Goal: Transaction & Acquisition: Download file/media

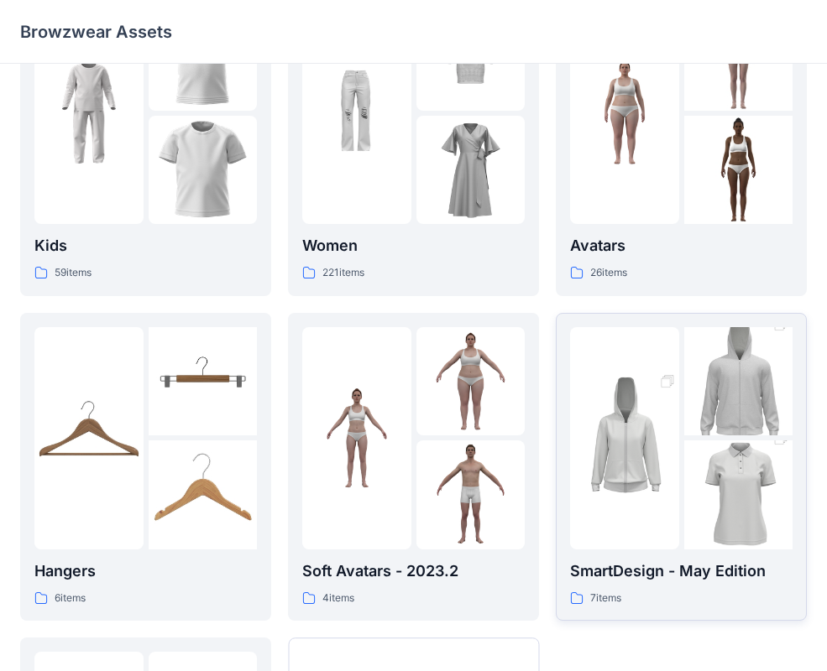
scroll to position [97, 0]
click at [647, 422] on img at bounding box center [624, 437] width 109 height 163
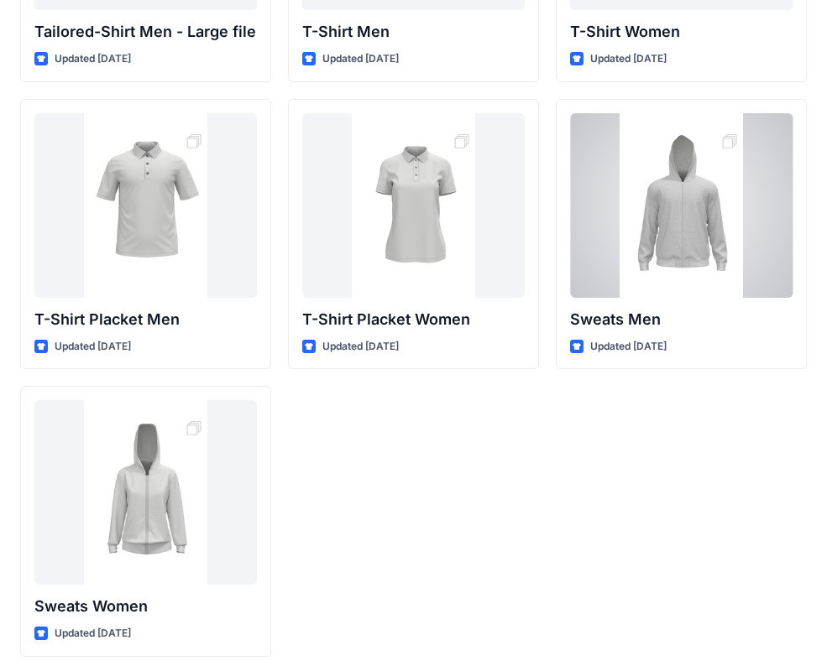
scroll to position [278, 0]
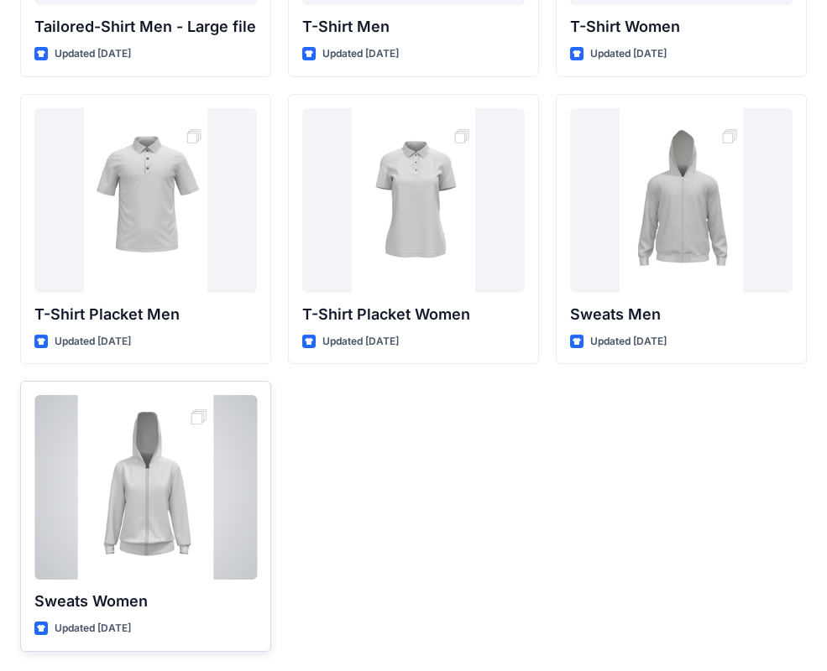
click at [193, 514] on div at bounding box center [145, 487] width 222 height 185
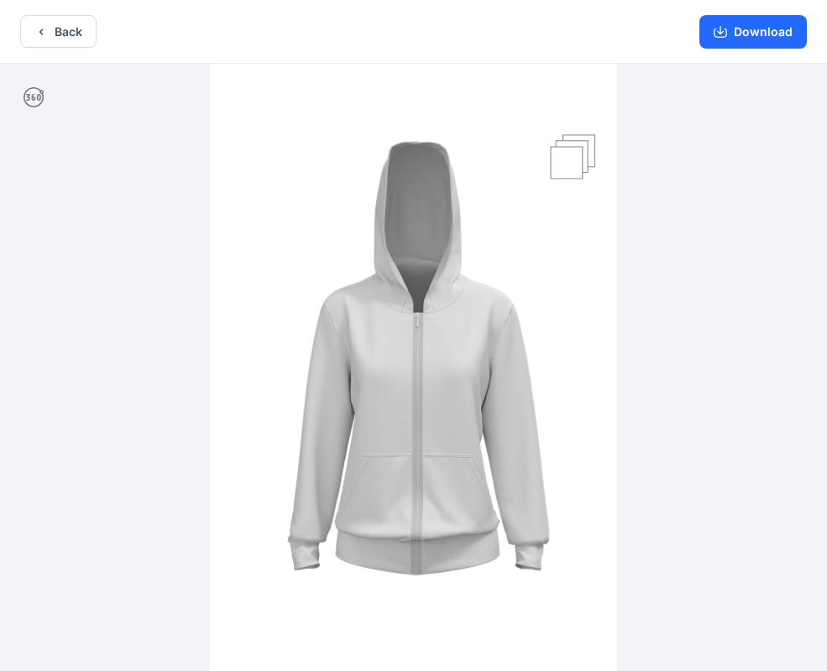
drag, startPoint x: 610, startPoint y: 342, endPoint x: 472, endPoint y: 351, distance: 138.7
drag, startPoint x: 530, startPoint y: 369, endPoint x: 415, endPoint y: 370, distance: 115.0
drag, startPoint x: 448, startPoint y: 387, endPoint x: 309, endPoint y: 351, distance: 143.9
click at [209, 352] on div at bounding box center [413, 369] width 827 height 611
drag, startPoint x: 544, startPoint y: 344, endPoint x: 486, endPoint y: 326, distance: 60.8
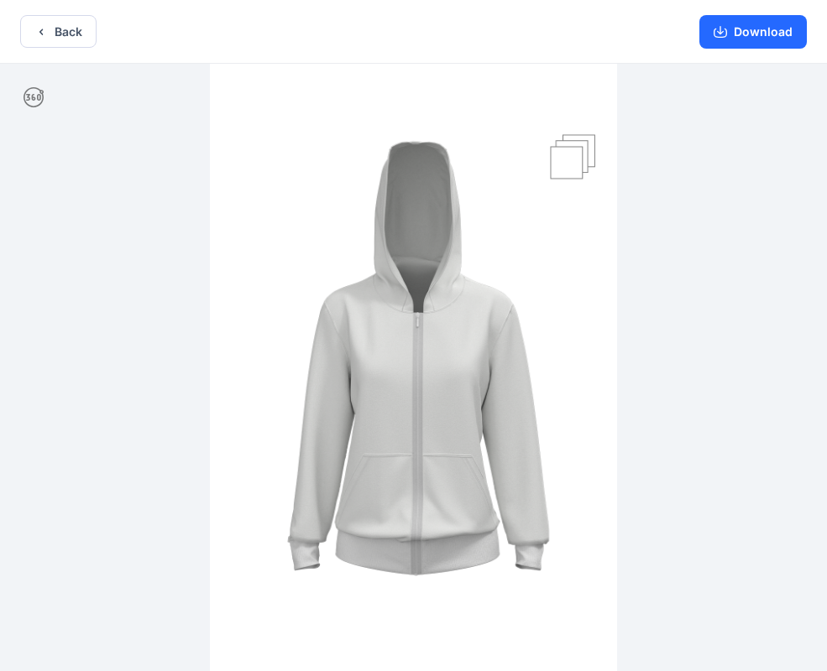
drag, startPoint x: 512, startPoint y: 324, endPoint x: 383, endPoint y: 323, distance: 129.2
click at [378, 323] on img at bounding box center [413, 369] width 407 height 611
drag, startPoint x: 426, startPoint y: 324, endPoint x: 253, endPoint y: 320, distance: 173.8
click at [543, 277] on img at bounding box center [413, 369] width 407 height 611
drag, startPoint x: 557, startPoint y: 319, endPoint x: 420, endPoint y: 321, distance: 137.6
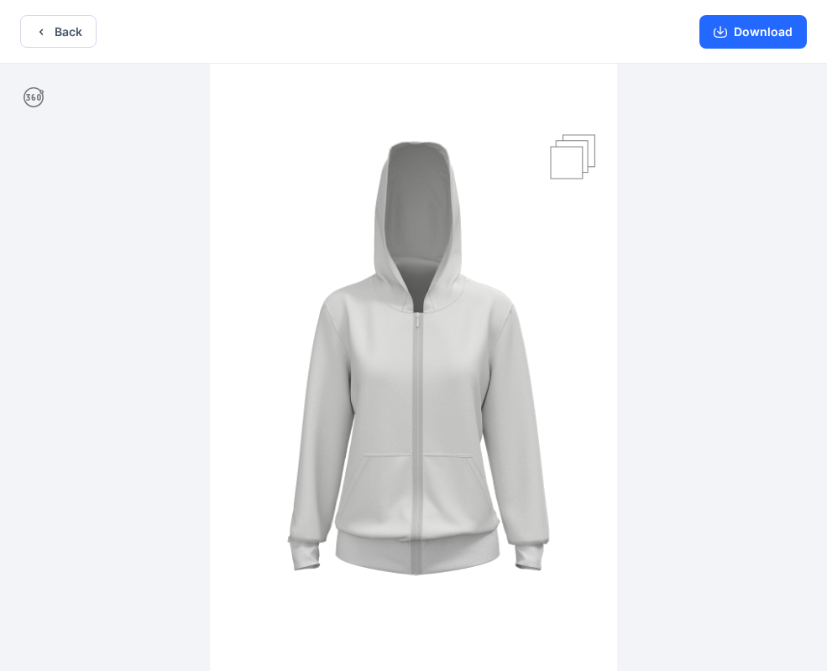
click at [420, 321] on img at bounding box center [413, 369] width 407 height 611
click at [549, 227] on img at bounding box center [413, 369] width 407 height 611
drag, startPoint x: 566, startPoint y: 350, endPoint x: 456, endPoint y: 327, distance: 113.1
click at [427, 351] on img at bounding box center [413, 369] width 407 height 611
drag, startPoint x: 608, startPoint y: 128, endPoint x: 567, endPoint y: 280, distance: 158.2
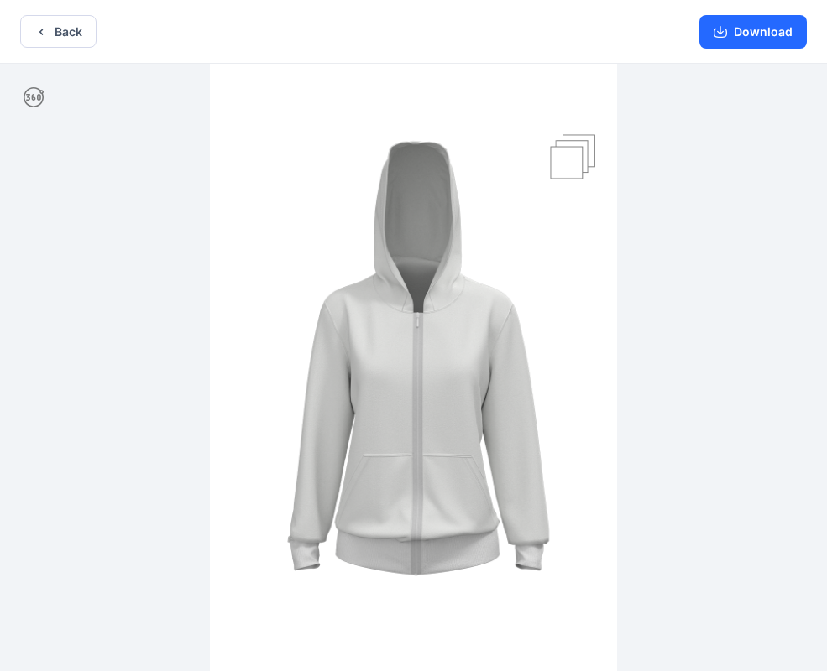
drag, startPoint x: 575, startPoint y: 418, endPoint x: 525, endPoint y: 354, distance: 81.3
drag, startPoint x: 548, startPoint y: 392, endPoint x: 415, endPoint y: 362, distance: 136.0
click at [407, 363] on img at bounding box center [413, 369] width 407 height 611
drag, startPoint x: 477, startPoint y: 362, endPoint x: 471, endPoint y: 294, distance: 68.2
click at [350, 327] on img at bounding box center [413, 369] width 407 height 611
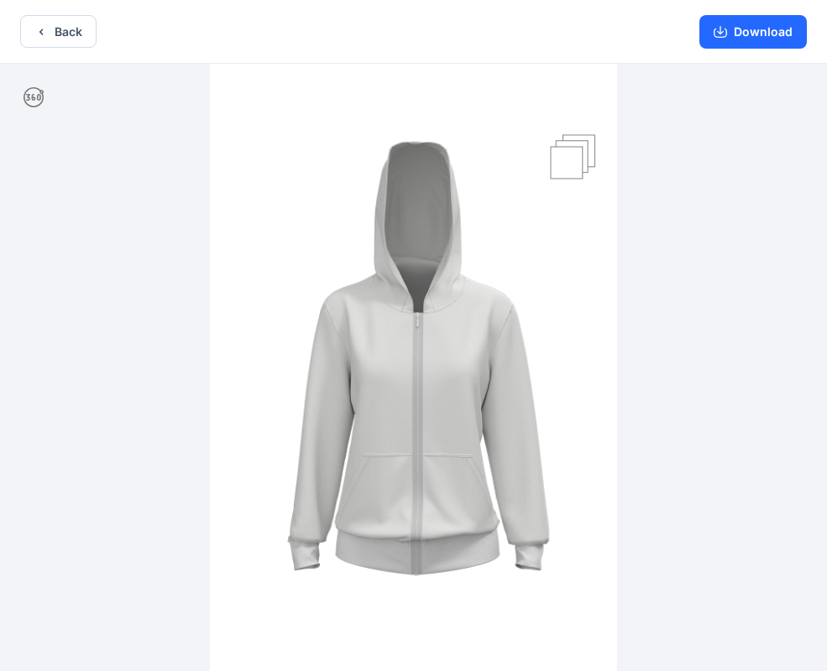
drag, startPoint x: 545, startPoint y: 293, endPoint x: 560, endPoint y: 291, distance: 14.4
click at [428, 291] on img at bounding box center [413, 369] width 407 height 611
click at [561, 291] on img at bounding box center [413, 369] width 407 height 611
click at [561, 290] on img at bounding box center [413, 369] width 407 height 611
drag, startPoint x: 561, startPoint y: 290, endPoint x: 519, endPoint y: 283, distance: 41.8
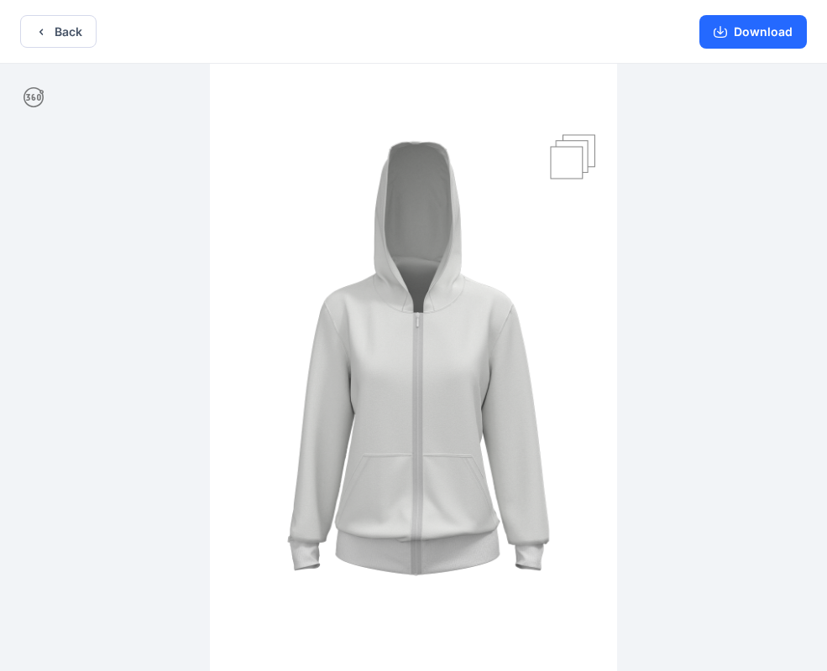
click at [561, 290] on img at bounding box center [413, 369] width 407 height 611
drag, startPoint x: 245, startPoint y: 288, endPoint x: 235, endPoint y: 250, distance: 39.1
click at [243, 267] on img at bounding box center [413, 369] width 407 height 611
click at [743, 29] on button "Download" at bounding box center [752, 32] width 107 height 34
click at [76, 34] on button "Back" at bounding box center [58, 31] width 76 height 33
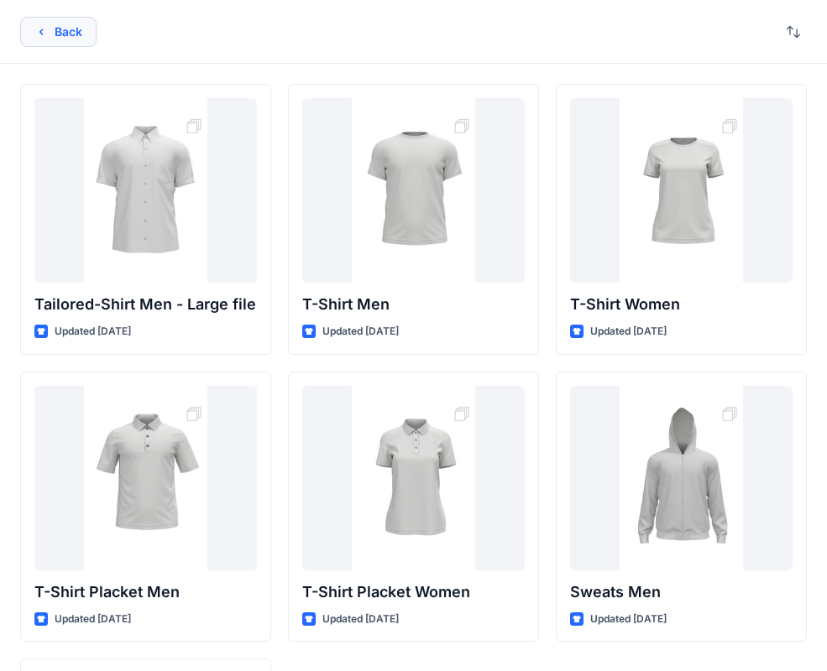
click at [76, 29] on button "Back" at bounding box center [58, 32] width 76 height 30
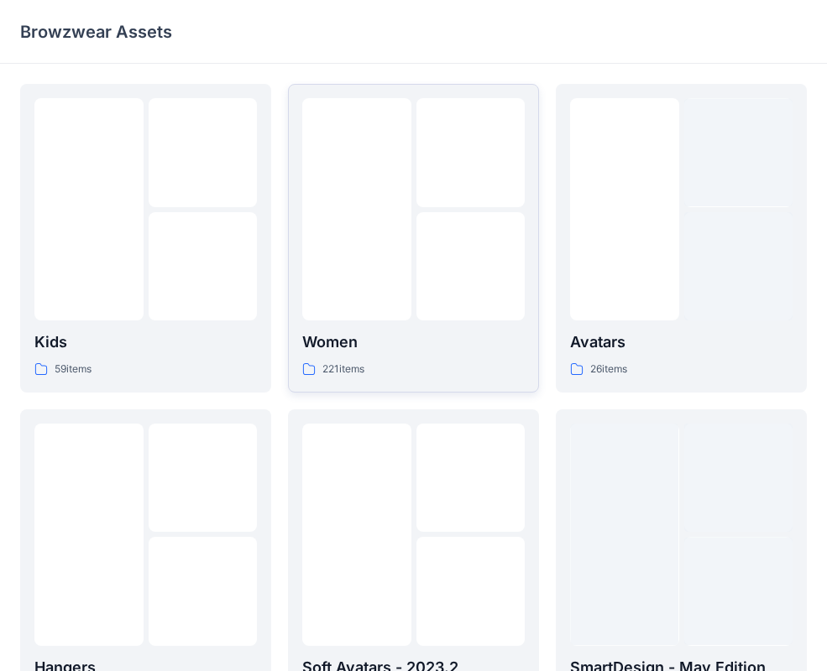
scroll to position [97, 0]
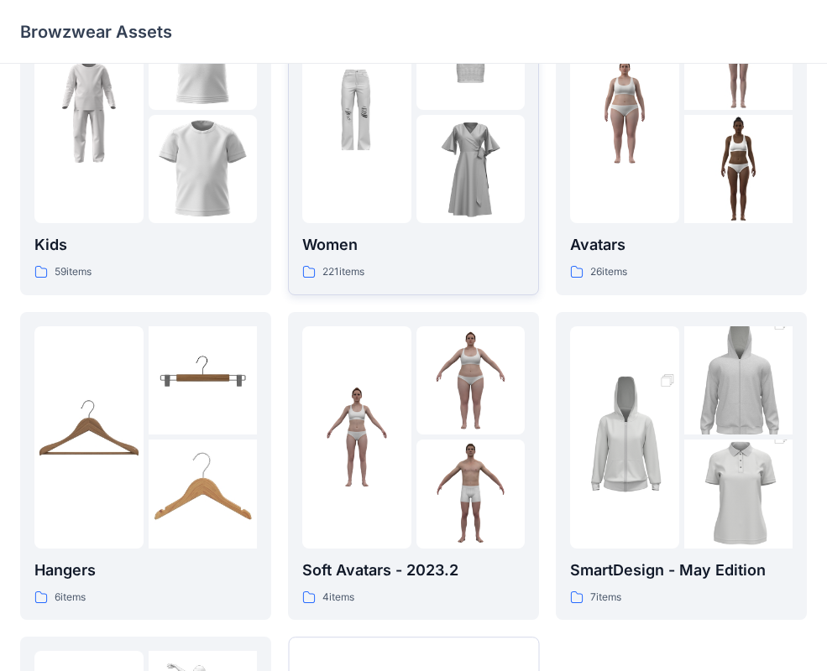
click at [415, 211] on div at bounding box center [413, 112] width 222 height 222
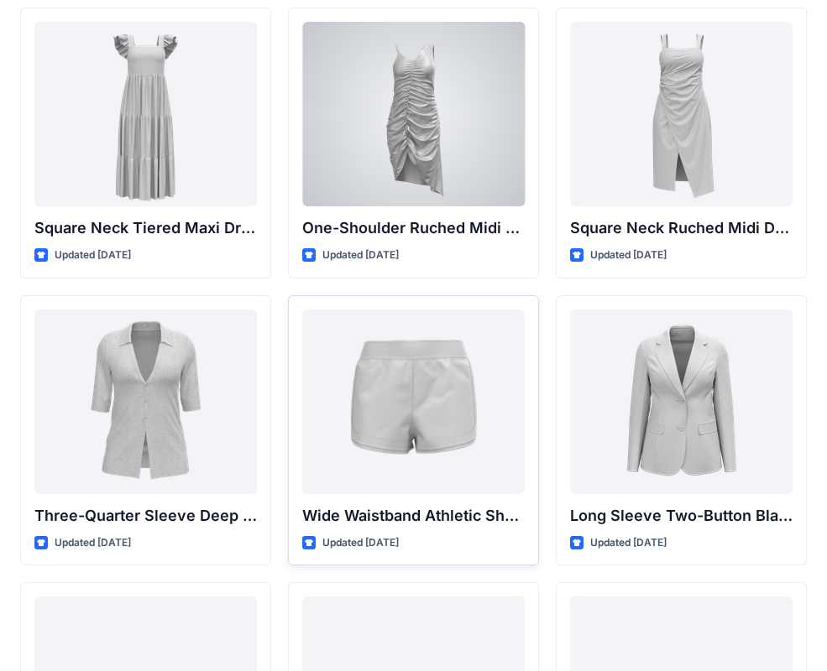
scroll to position [1330, 0]
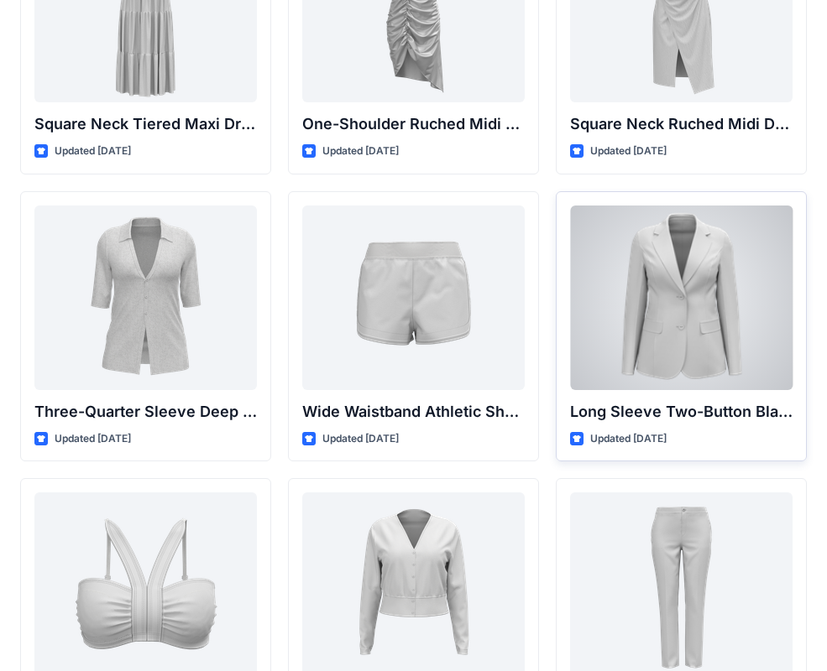
click at [655, 320] on div at bounding box center [681, 298] width 222 height 185
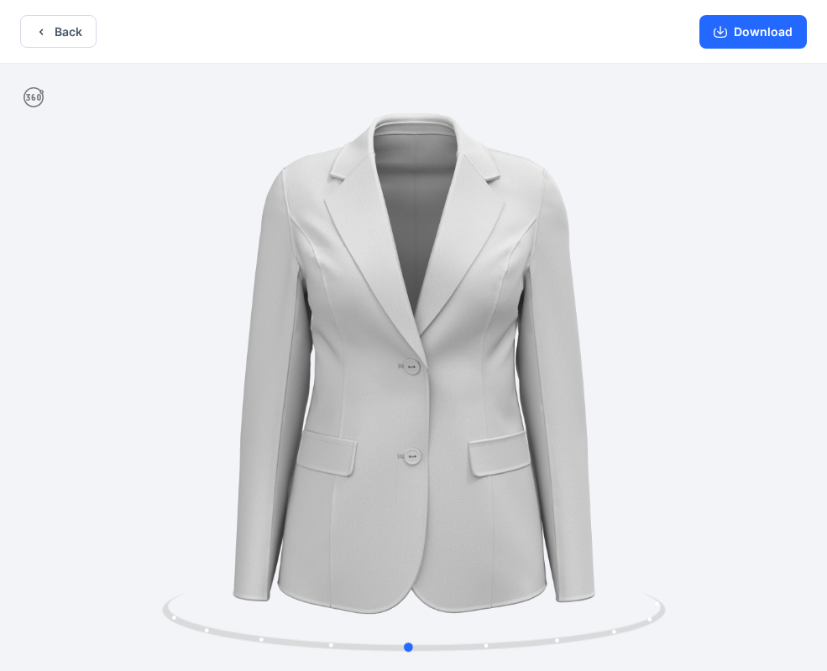
drag, startPoint x: 679, startPoint y: 315, endPoint x: 674, endPoint y: 344, distance: 29.8
click at [676, 346] on div at bounding box center [413, 369] width 827 height 611
click at [722, 31] on icon "button" at bounding box center [720, 30] width 7 height 8
click at [81, 32] on button "Back" at bounding box center [58, 31] width 76 height 33
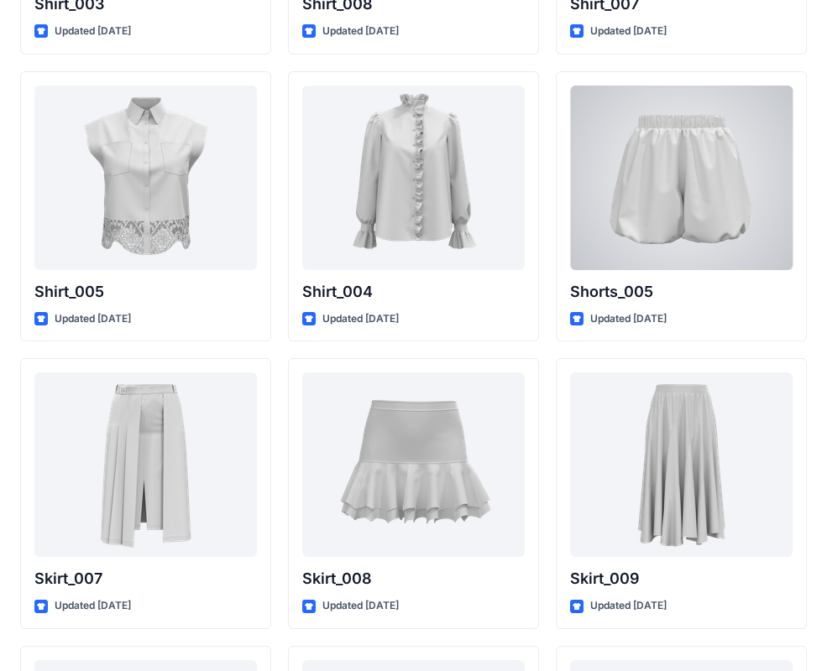
scroll to position [7812, 0]
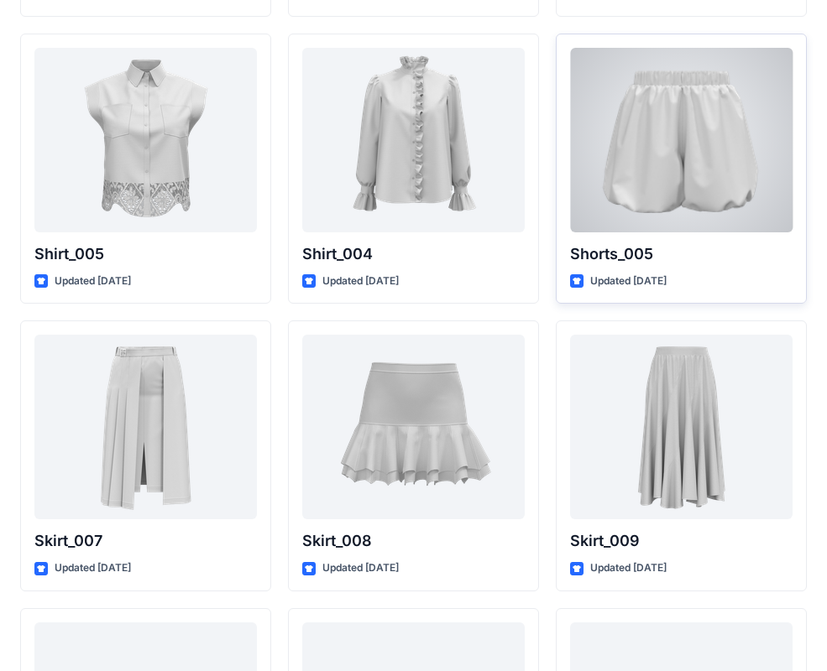
click at [648, 210] on div at bounding box center [681, 140] width 222 height 185
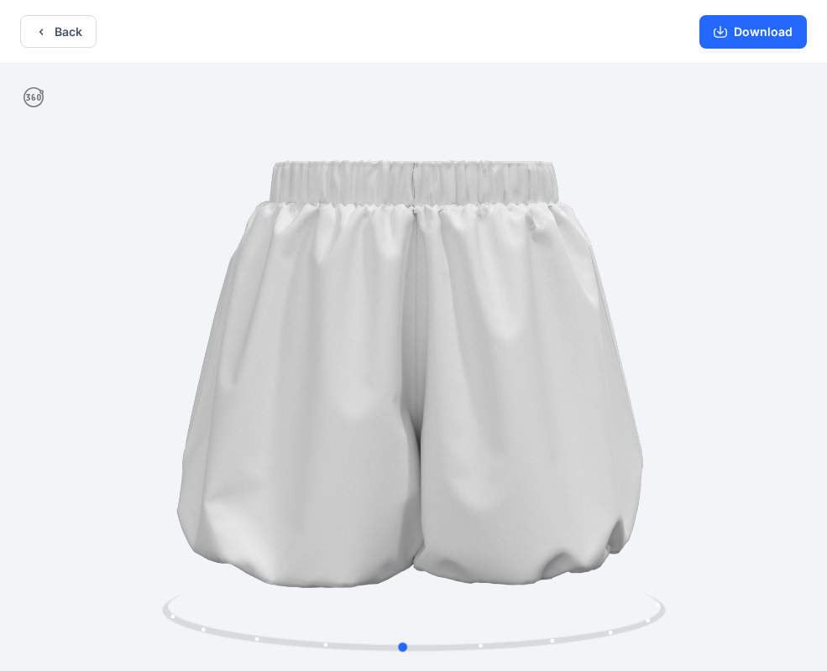
drag, startPoint x: 614, startPoint y: 357, endPoint x: 603, endPoint y: 389, distance: 34.5
click at [603, 389] on div at bounding box center [413, 369] width 827 height 611
click at [731, 39] on button "Download" at bounding box center [752, 32] width 107 height 34
click at [54, 28] on button "Back" at bounding box center [58, 31] width 76 height 33
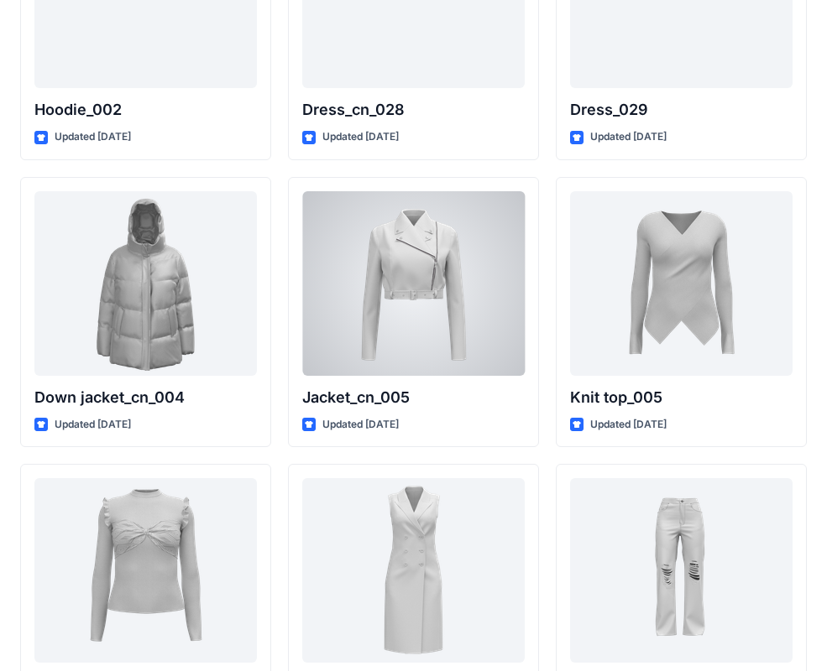
scroll to position [10954, 0]
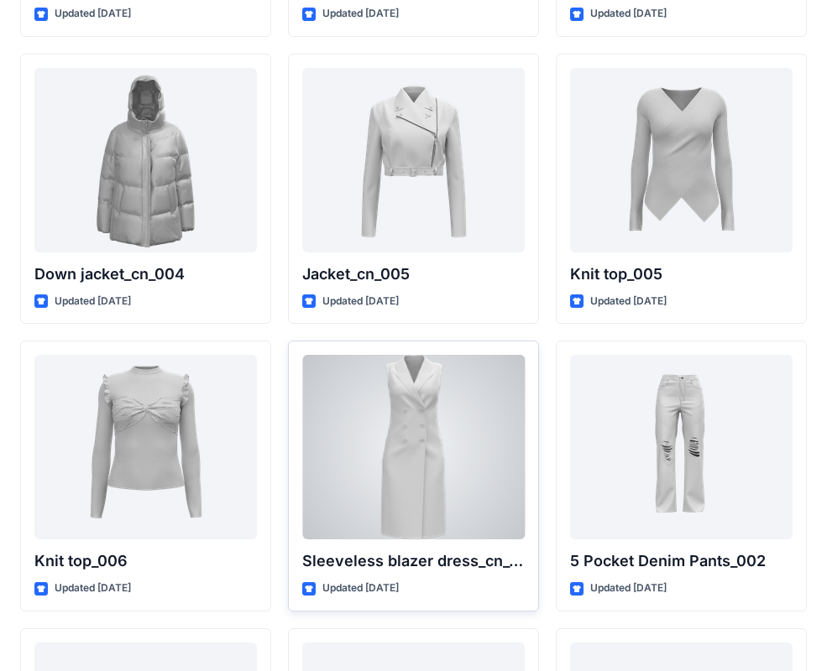
click at [416, 439] on div at bounding box center [413, 447] width 222 height 185
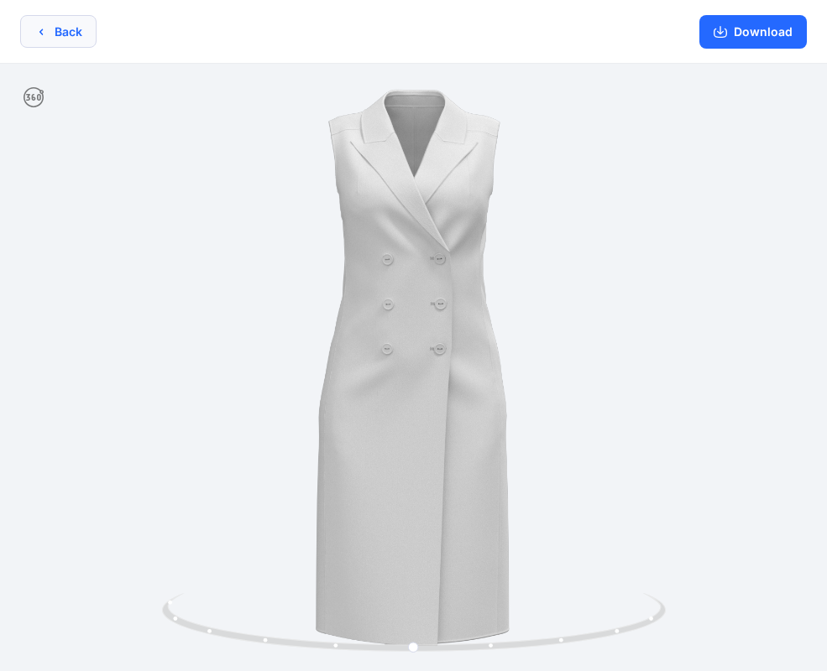
click at [71, 34] on button "Back" at bounding box center [58, 31] width 76 height 33
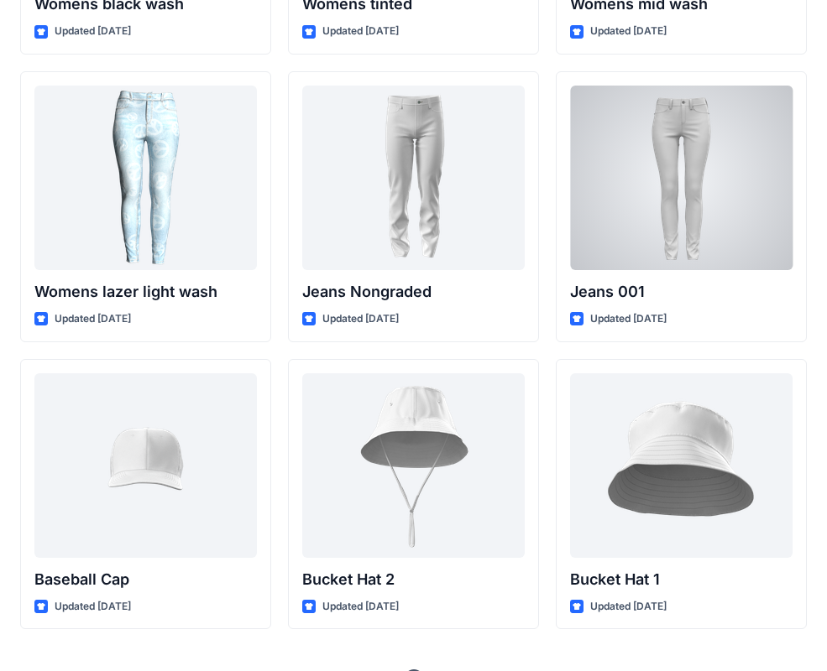
scroll to position [12125, 0]
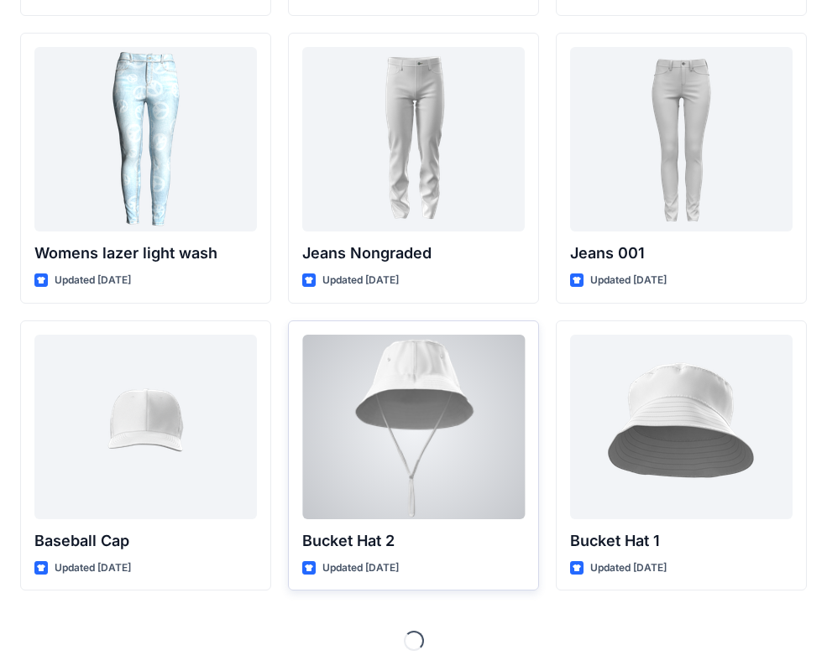
click at [425, 403] on div at bounding box center [413, 427] width 222 height 185
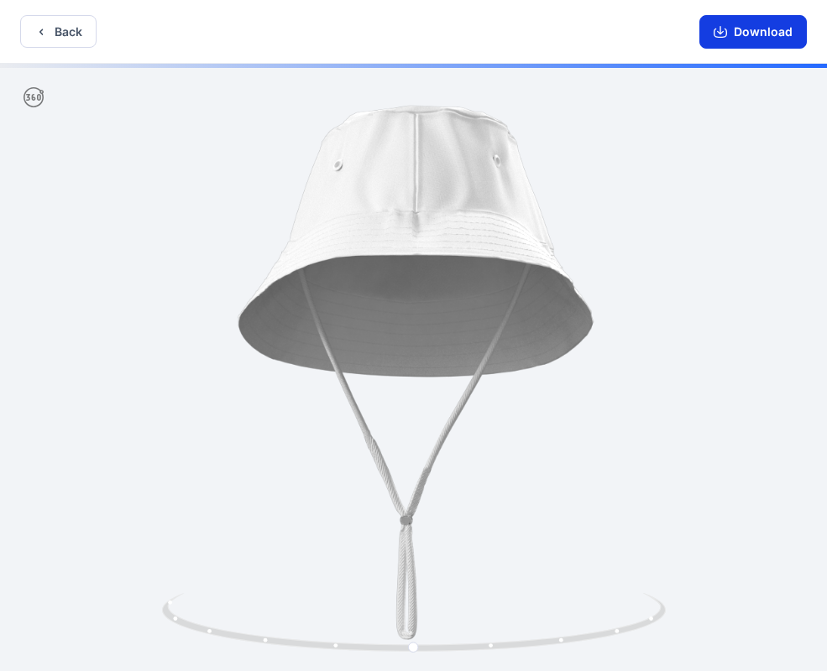
click at [737, 28] on button "Download" at bounding box center [752, 32] width 107 height 34
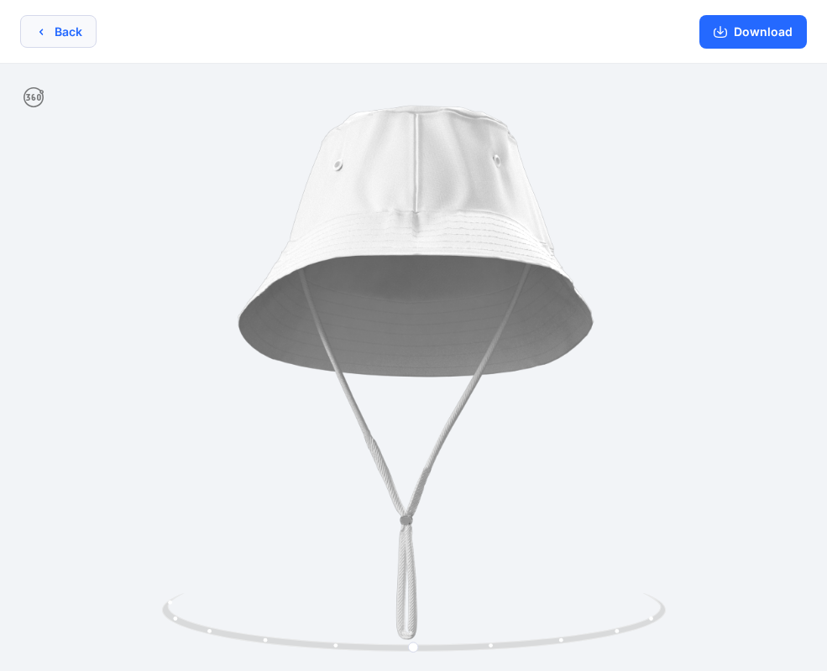
click at [66, 35] on button "Back" at bounding box center [58, 31] width 76 height 33
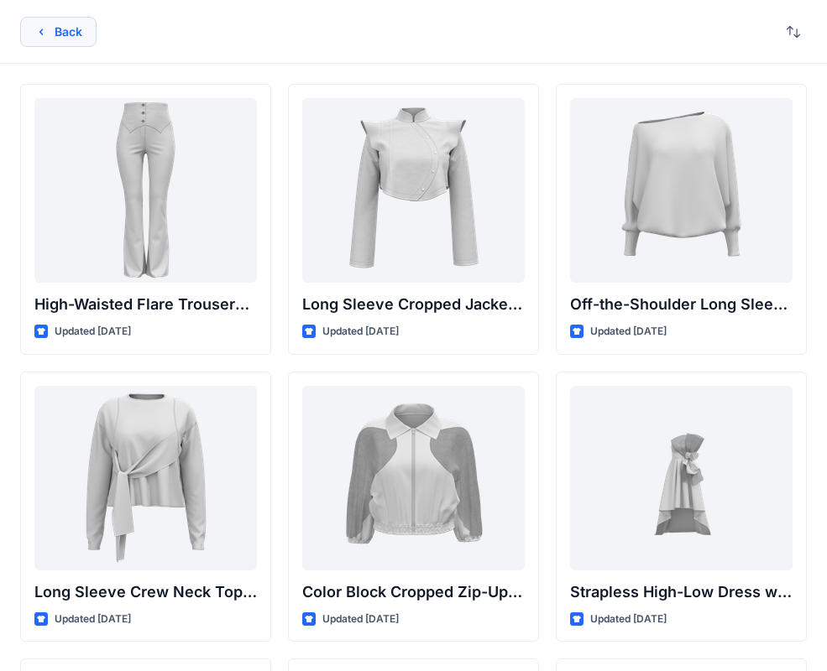
click at [70, 32] on button "Back" at bounding box center [58, 32] width 76 height 30
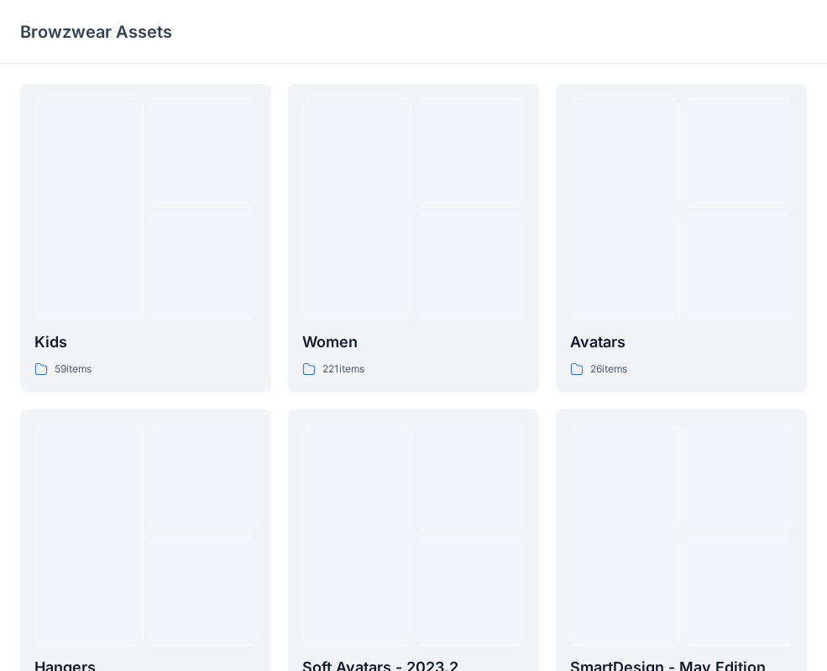
scroll to position [97, 0]
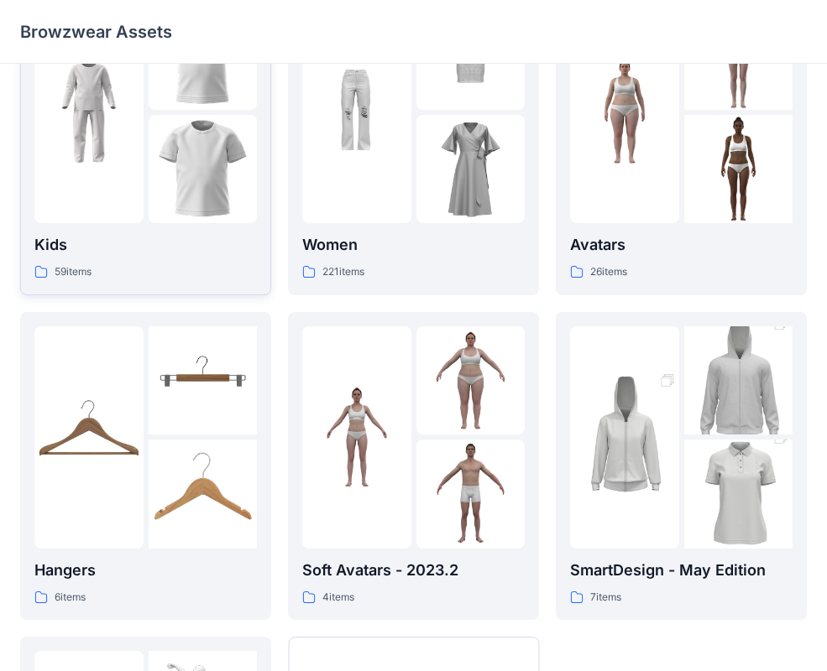
click at [167, 155] on img at bounding box center [203, 169] width 109 height 109
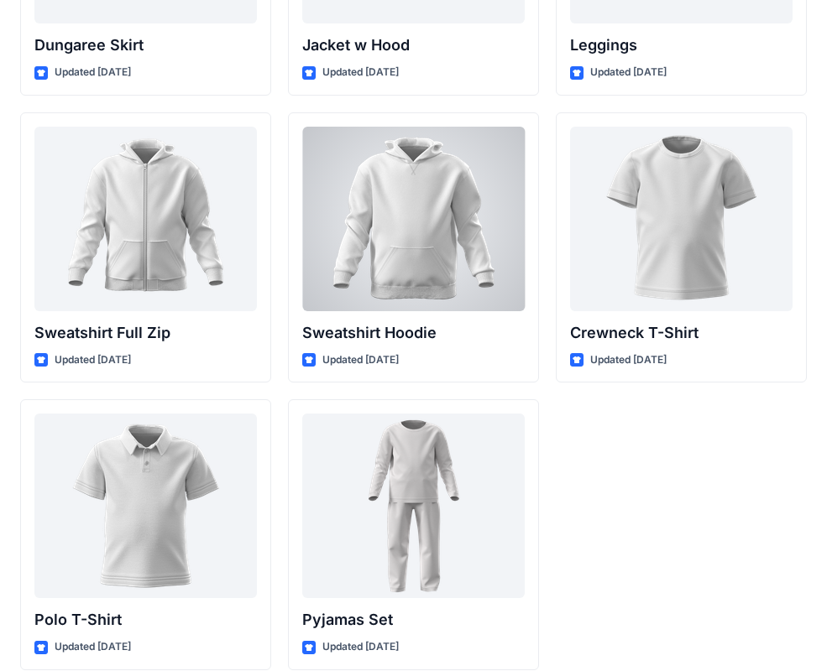
scroll to position [5165, 0]
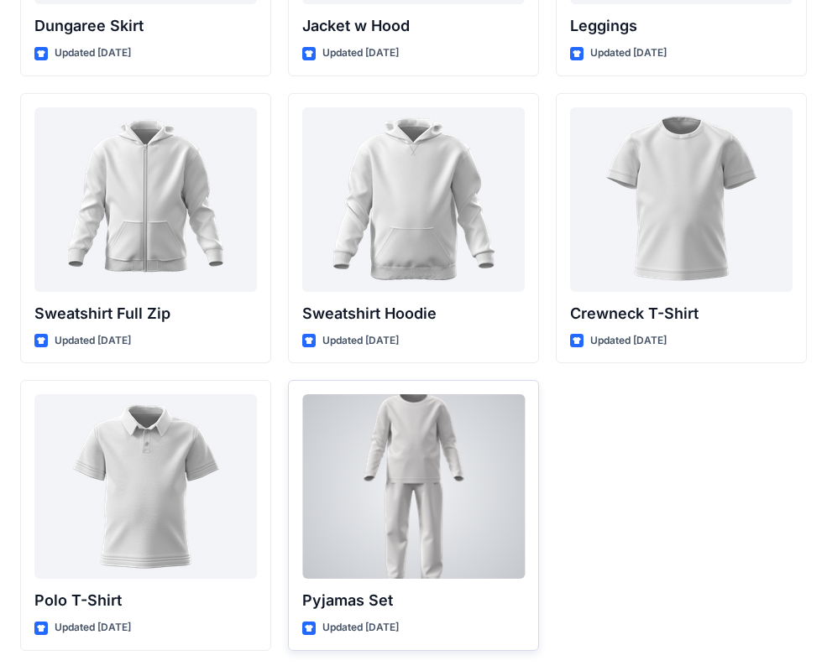
click at [447, 516] on div at bounding box center [413, 486] width 222 height 185
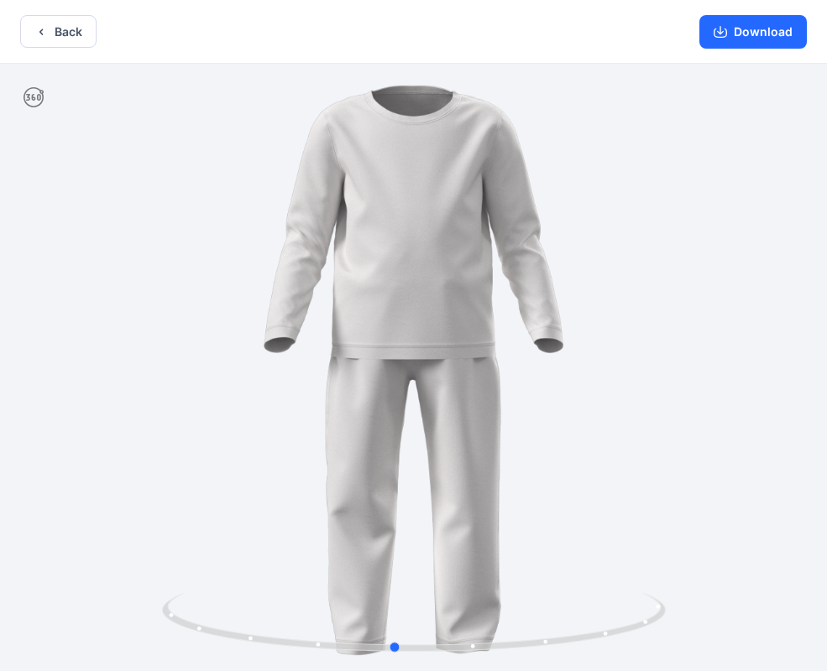
drag, startPoint x: 638, startPoint y: 464, endPoint x: 618, endPoint y: 484, distance: 27.9
click at [618, 484] on div at bounding box center [413, 369] width 827 height 611
click at [735, 28] on button "Download" at bounding box center [752, 32] width 107 height 34
